Goal: Find specific page/section: Find specific page/section

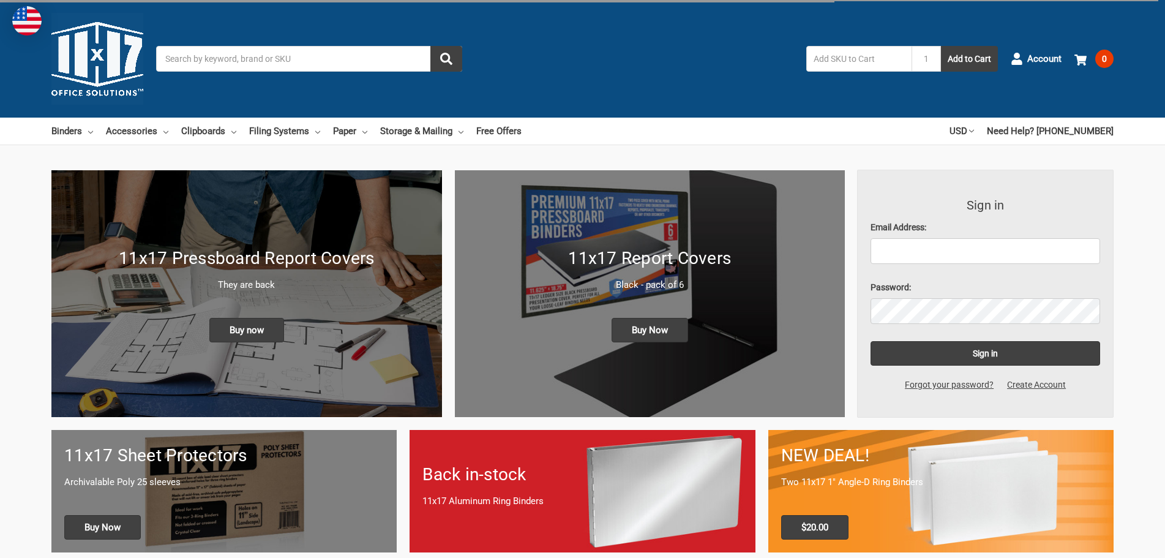
type input "5"
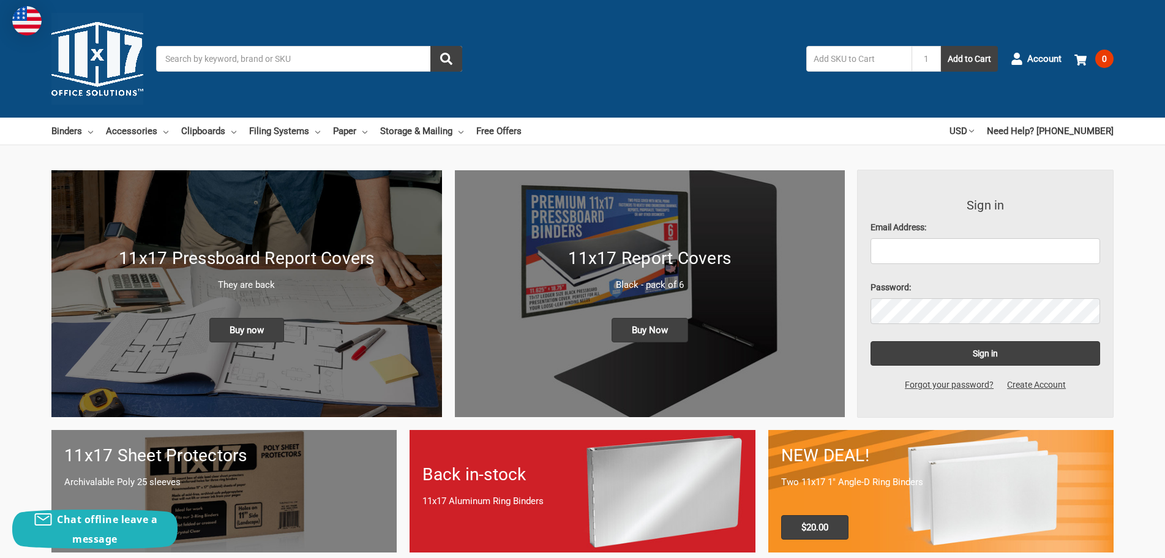
click at [313, 48] on input "Search" at bounding box center [309, 59] width 306 height 26
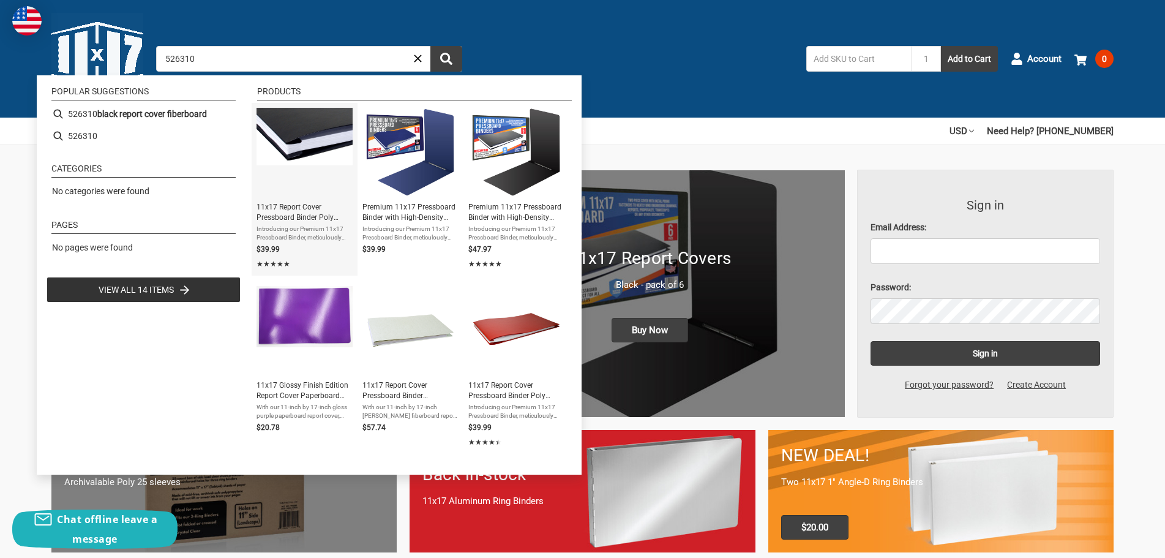
type input "526310"
click at [290, 222] on span "11x17 Report Cover Pressboard Binder Poly Panels Includes Fold-over Metal Faste…" at bounding box center [304, 212] width 96 height 21
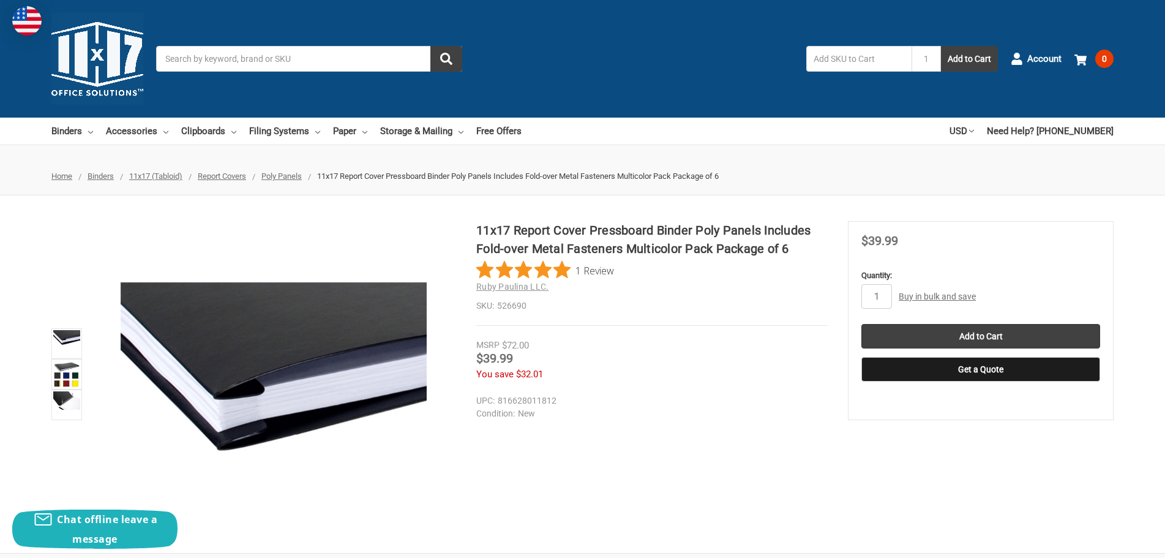
click at [256, 53] on input "Search" at bounding box center [309, 59] width 306 height 26
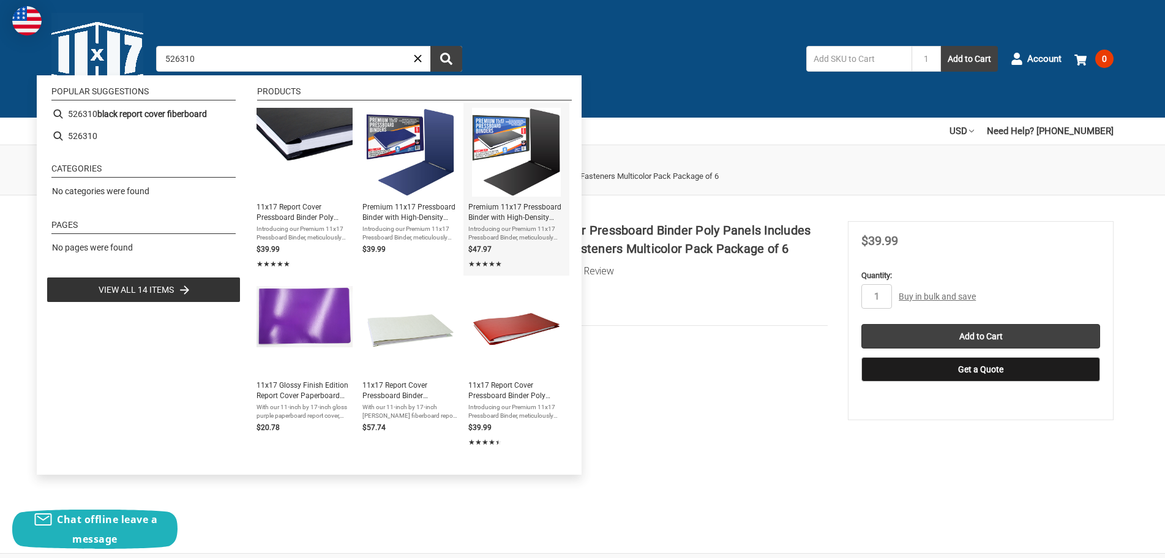
type input "526310"
click at [540, 218] on span "Premium 11x17 Pressboard Binder with High-Density Polyethylene - 3" Capacity, C…" at bounding box center [516, 212] width 96 height 21
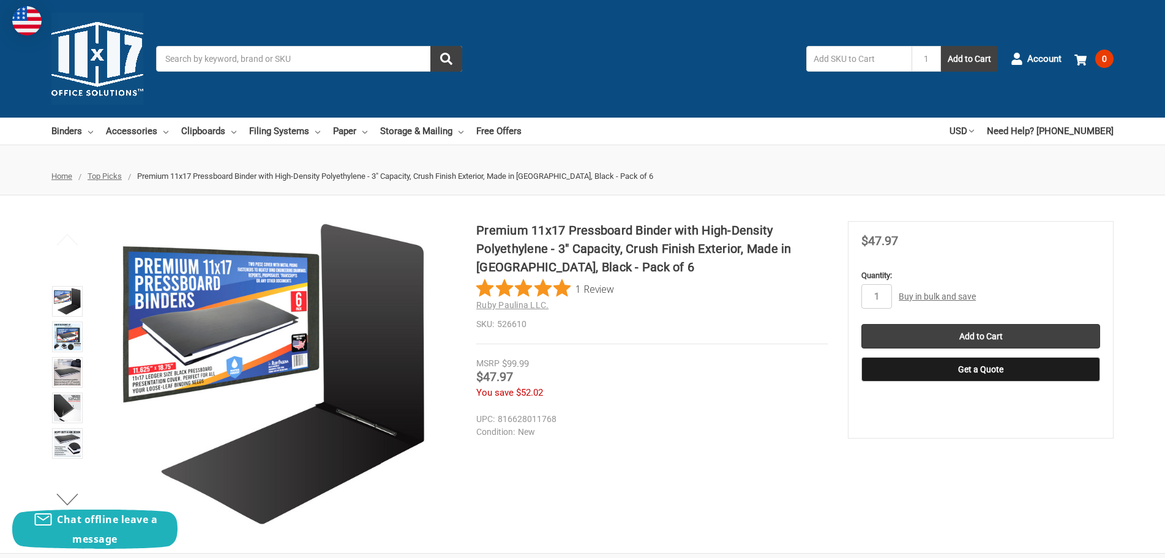
click at [201, 67] on input "Search" at bounding box center [309, 59] width 306 height 26
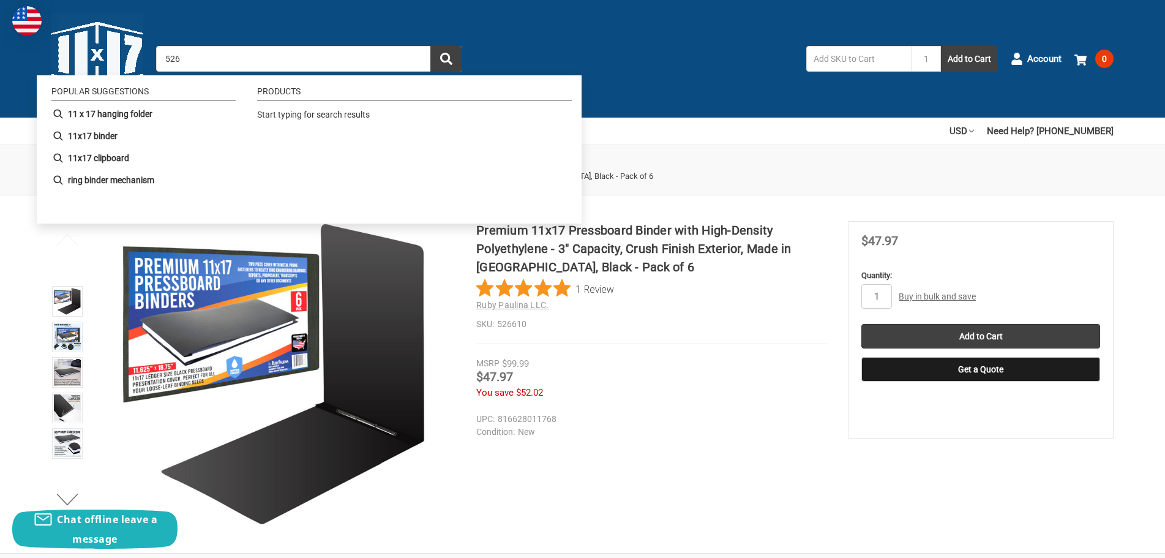
type input "5263"
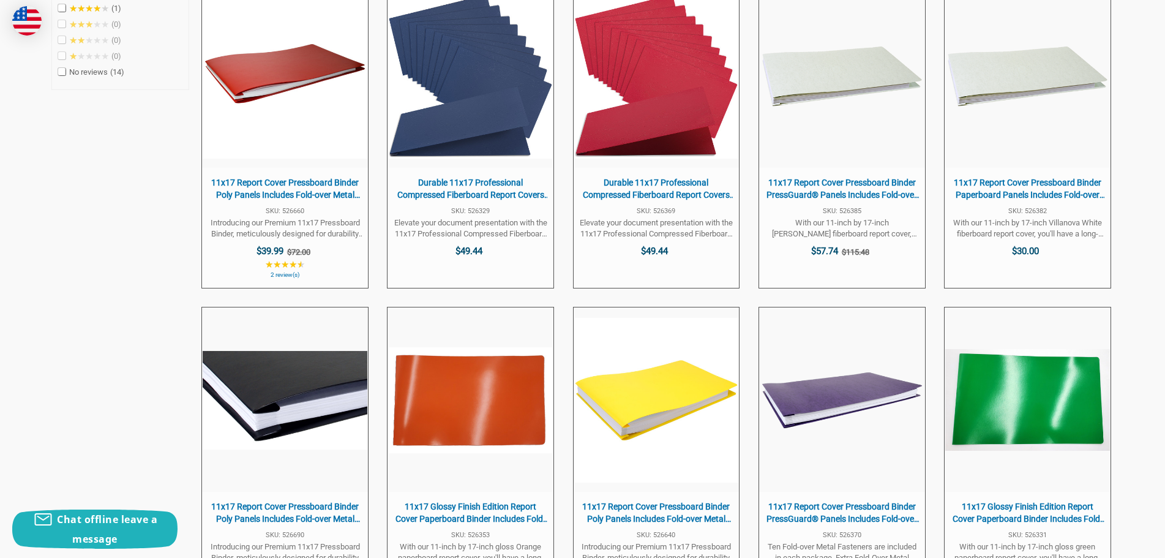
scroll to position [673, 0]
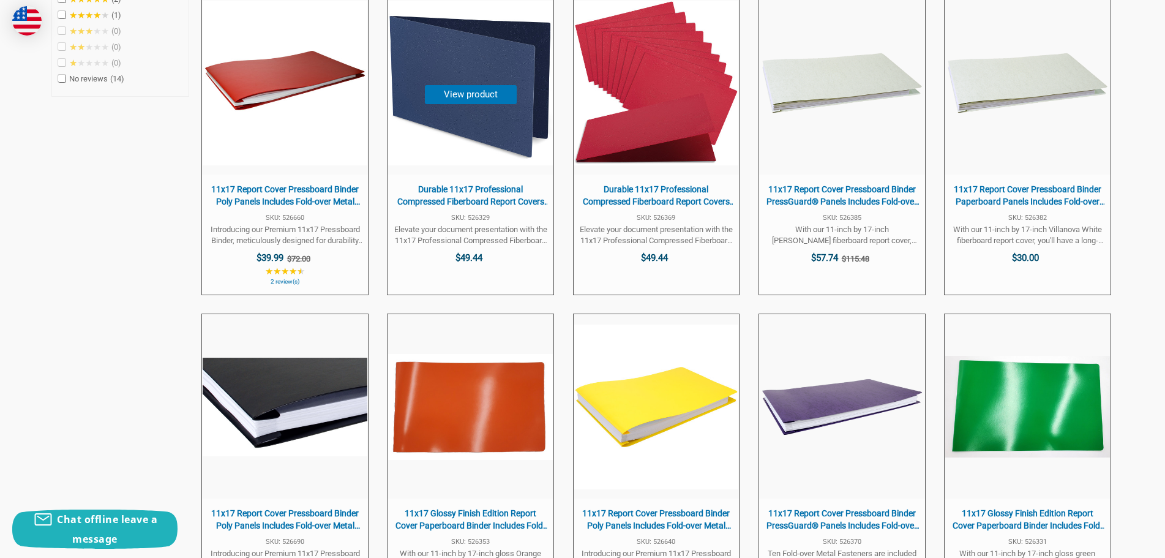
click at [461, 194] on span "Durable 11x17 Professional Compressed Fiberboard Report Covers – Pack of 10 (Mi…" at bounding box center [471, 196] width 154 height 24
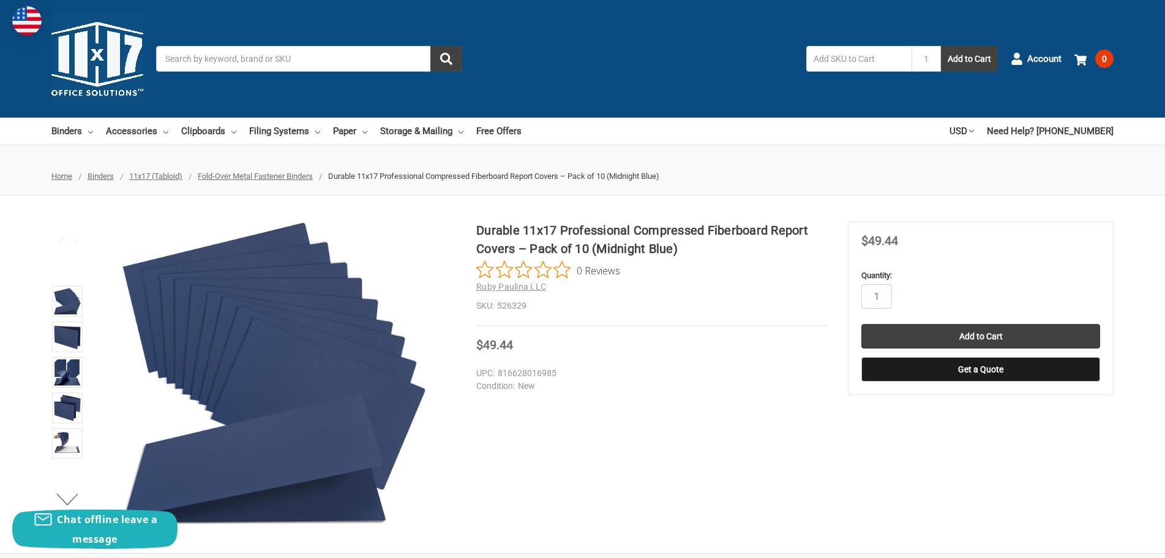
click at [268, 66] on input "Search" at bounding box center [309, 59] width 306 height 26
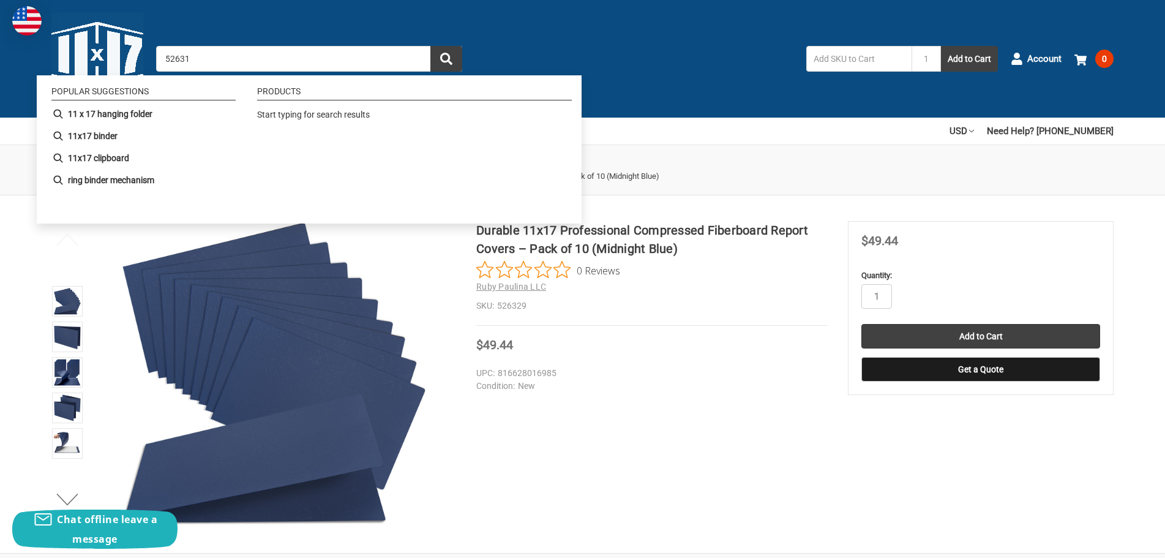
type input "526319"
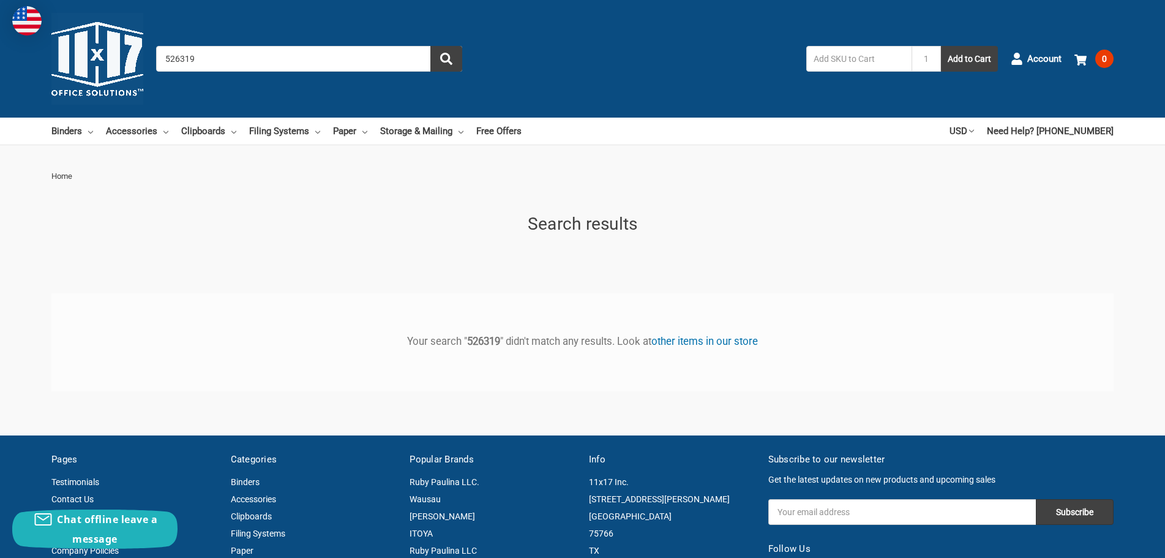
click at [291, 61] on input "526319" at bounding box center [309, 59] width 306 height 26
